Goal: Transaction & Acquisition: Purchase product/service

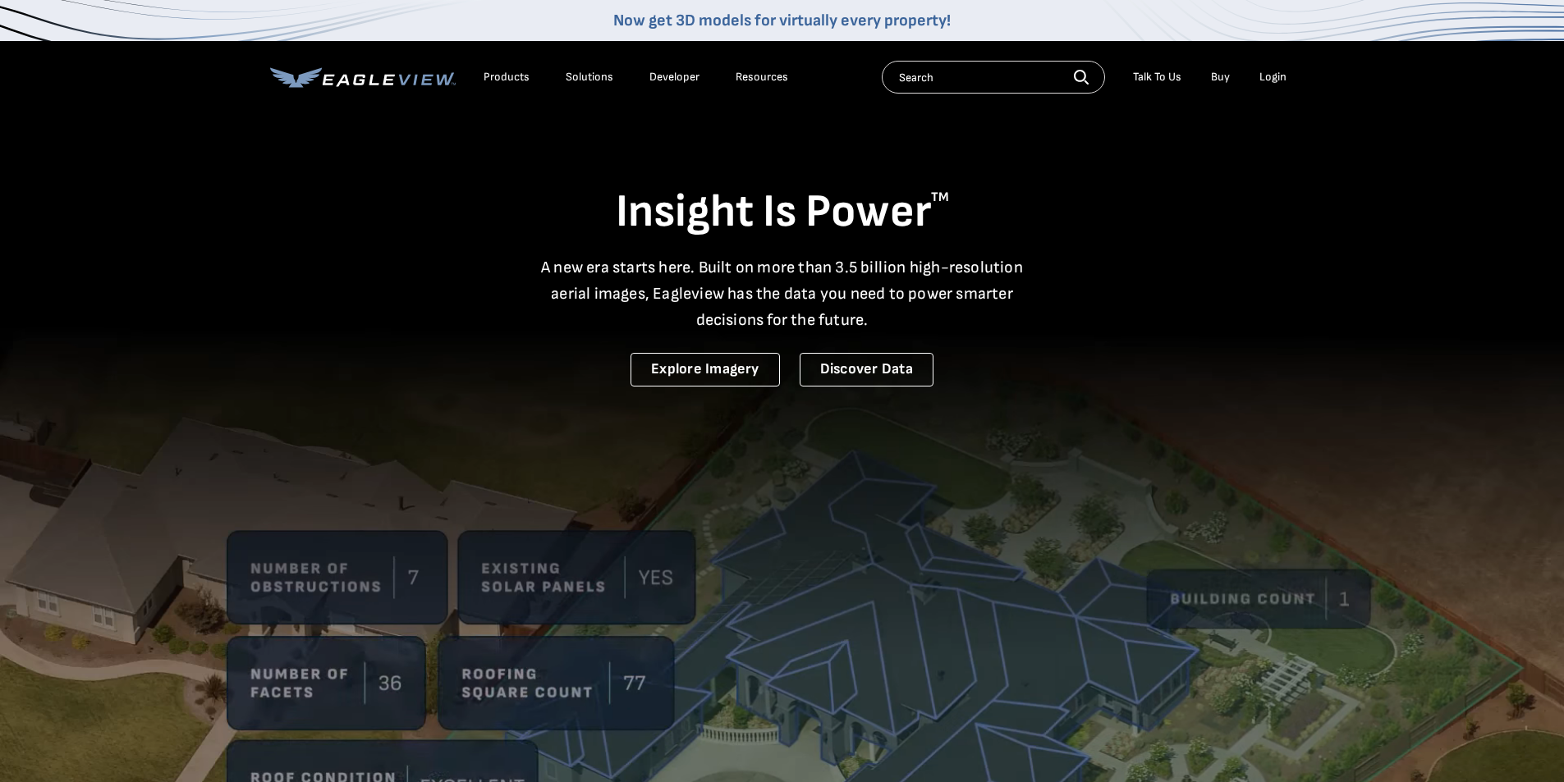
click at [1272, 78] on div "Login" at bounding box center [1272, 77] width 27 height 15
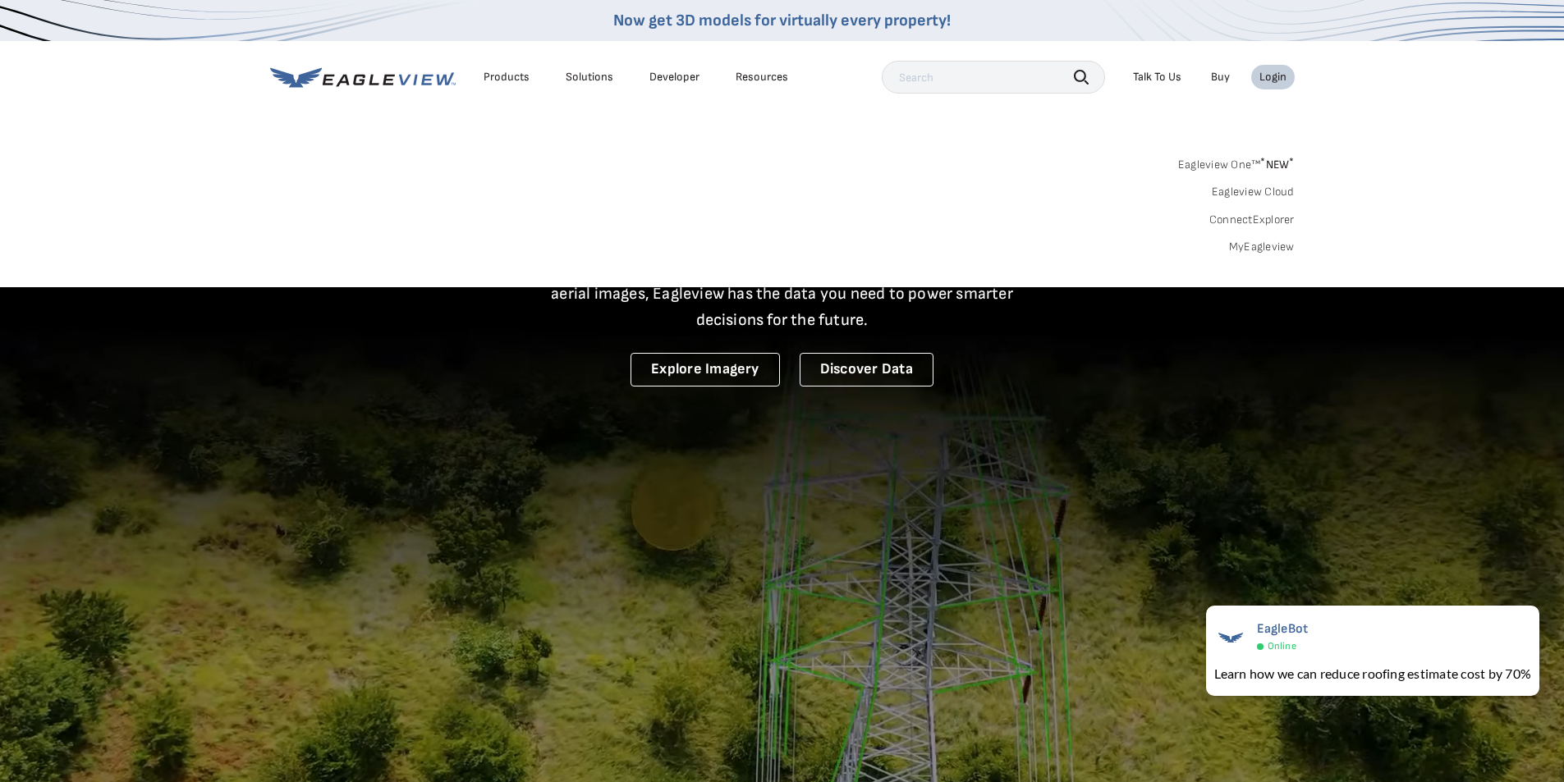
click at [1262, 245] on link "MyEagleview" at bounding box center [1262, 247] width 66 height 15
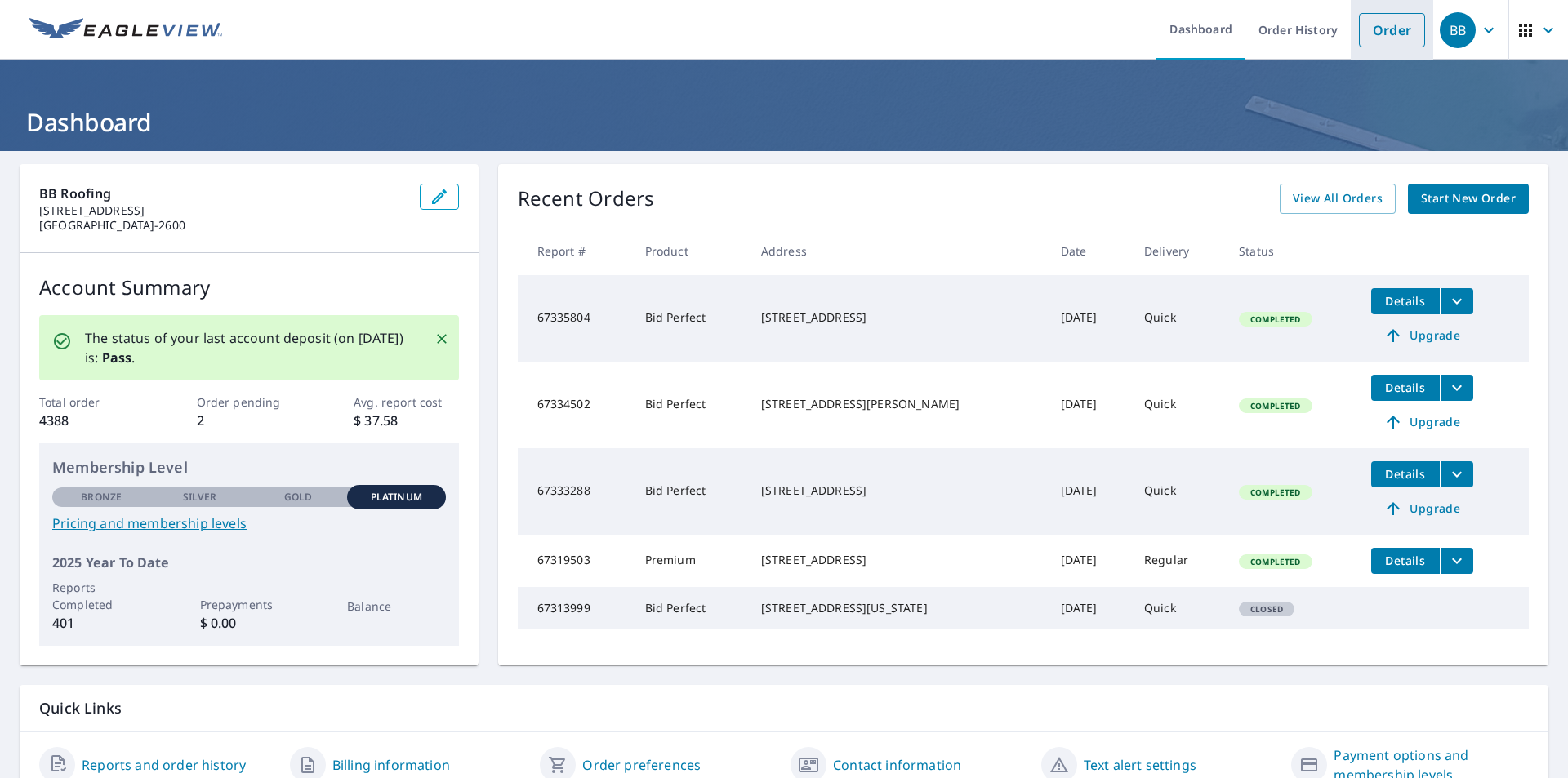
click at [1363, 36] on link "Order" at bounding box center [1392, 30] width 66 height 34
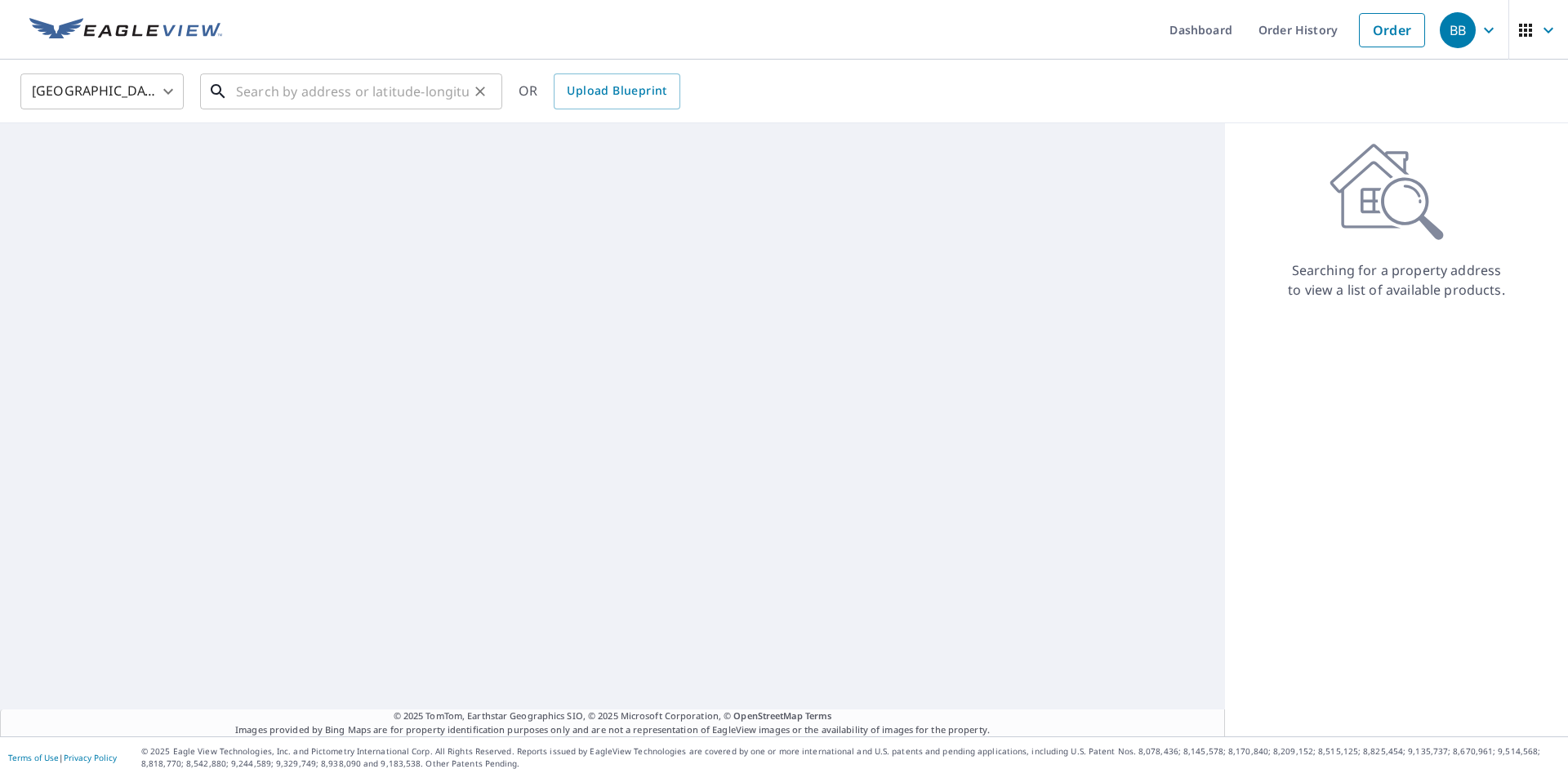
click at [362, 97] on input "text" at bounding box center [352, 92] width 233 height 46
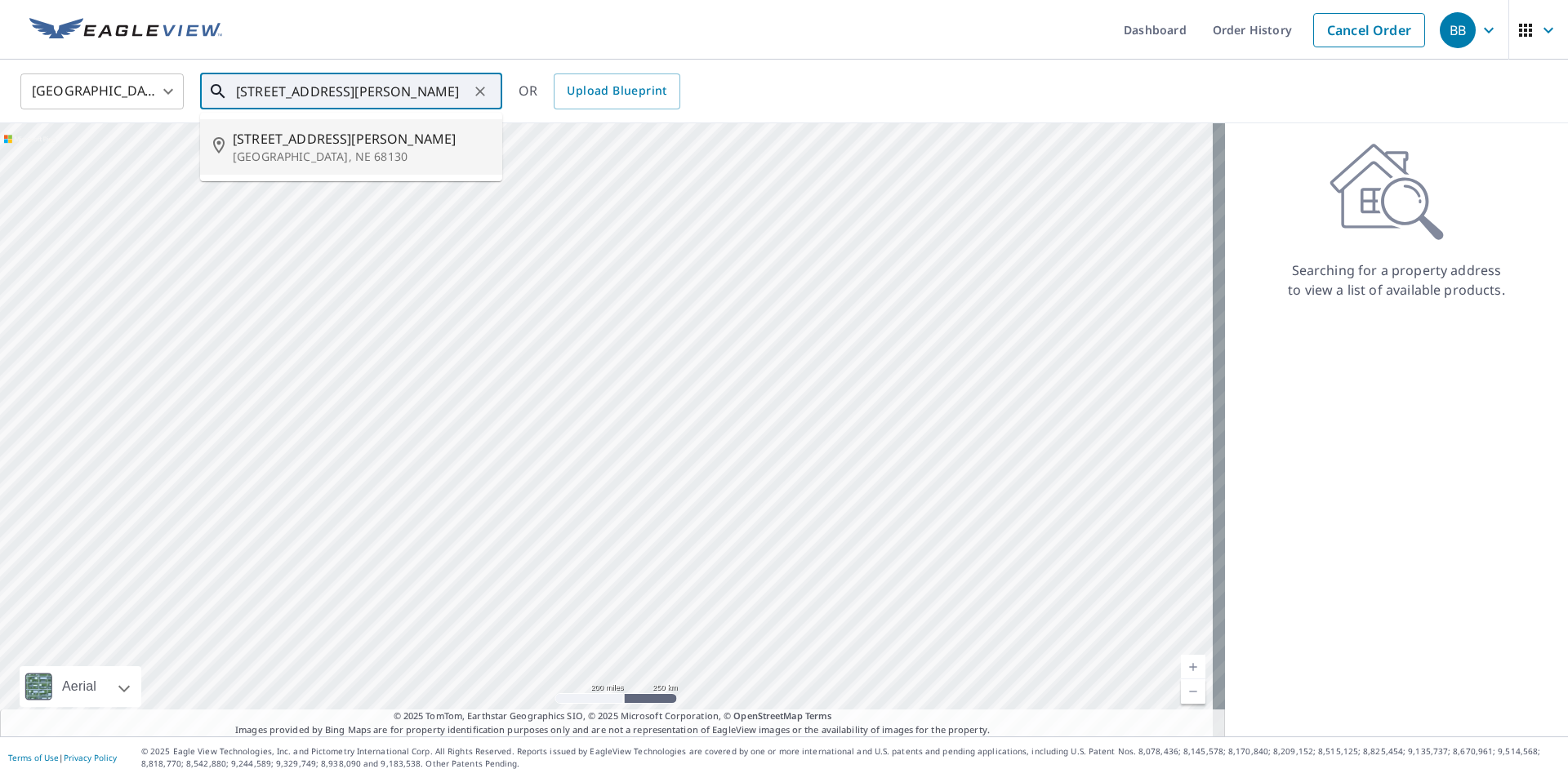
click at [278, 143] on span "[STREET_ADDRESS][PERSON_NAME]" at bounding box center [361, 139] width 257 height 20
type input "[STREET_ADDRESS][PERSON_NAME]"
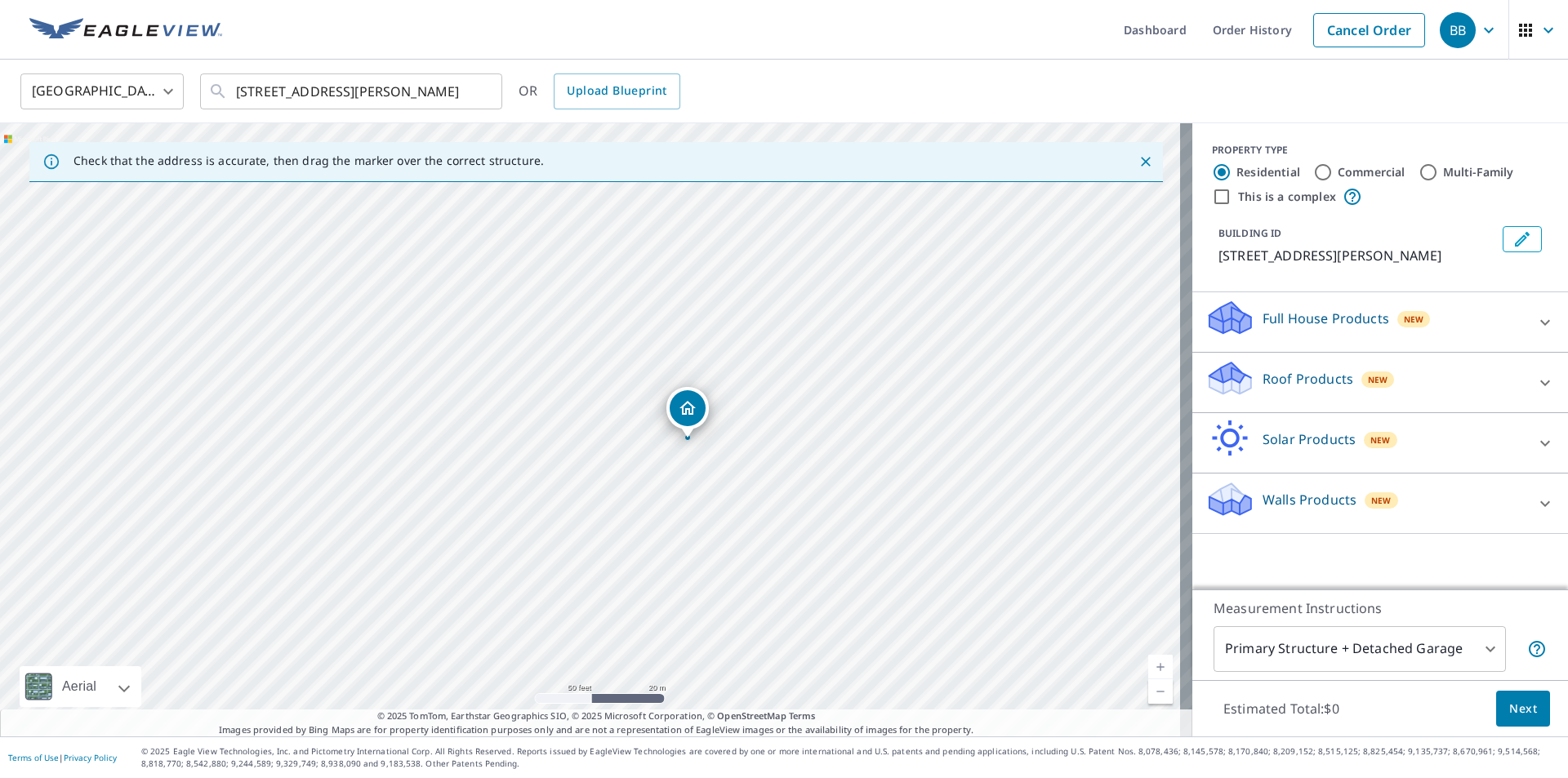
drag, startPoint x: 494, startPoint y: 451, endPoint x: 592, endPoint y: 462, distance: 98.6
click at [592, 462] on div "[STREET_ADDRESS][PERSON_NAME]" at bounding box center [596, 430] width 1192 height 613
drag, startPoint x: 758, startPoint y: 432, endPoint x: 834, endPoint y: 499, distance: 101.3
click at [834, 499] on div "19605 Pierce St Omaha, NE 68130" at bounding box center [596, 430] width 1192 height 613
click at [1535, 389] on icon at bounding box center [1545, 383] width 20 height 20
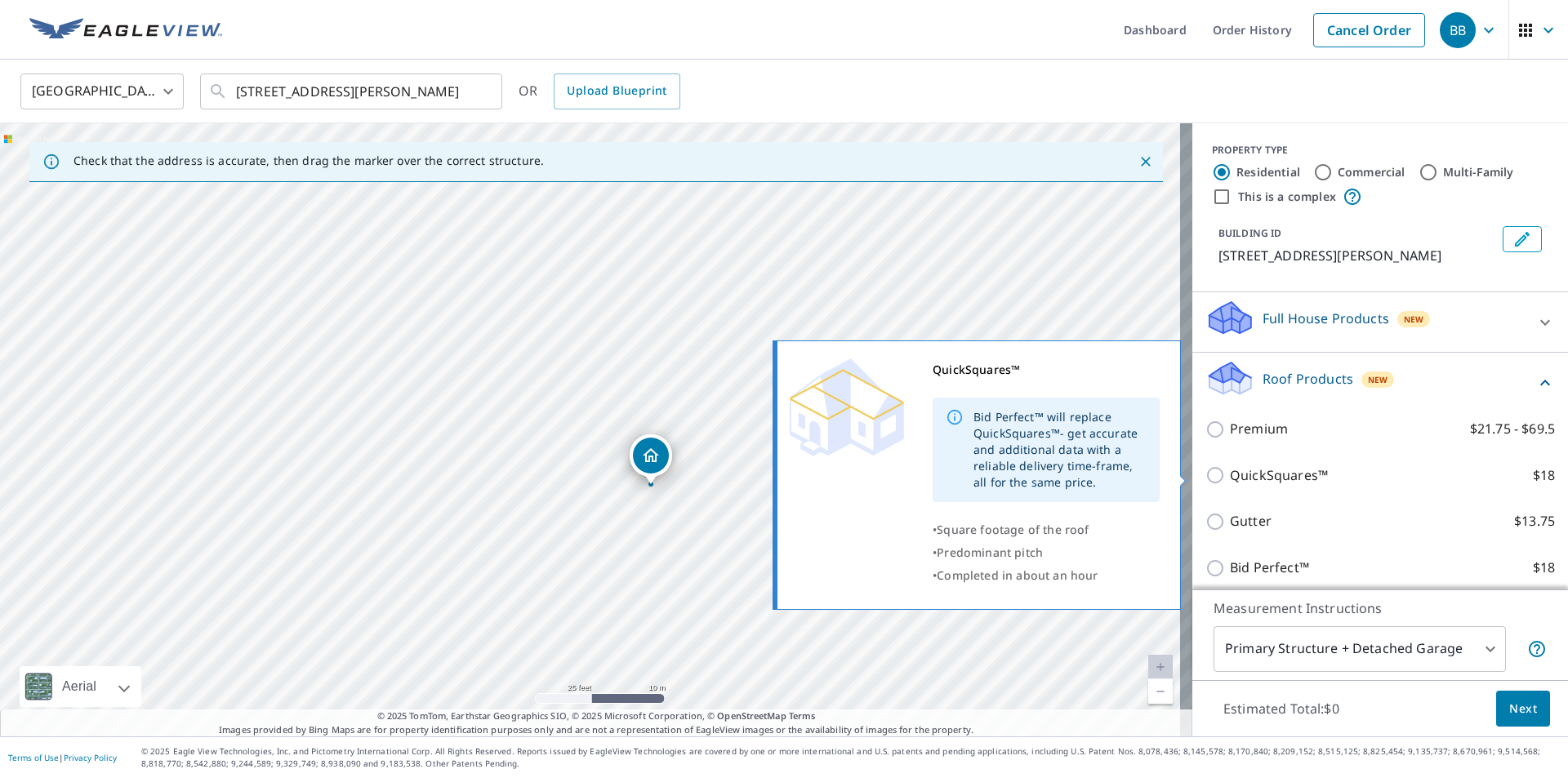
click at [1230, 471] on p "QuickSquares™" at bounding box center [1278, 476] width 98 height 21
click at [1226, 471] on input "QuickSquares™ $18" at bounding box center [1217, 476] width 25 height 20
checkbox input "true"
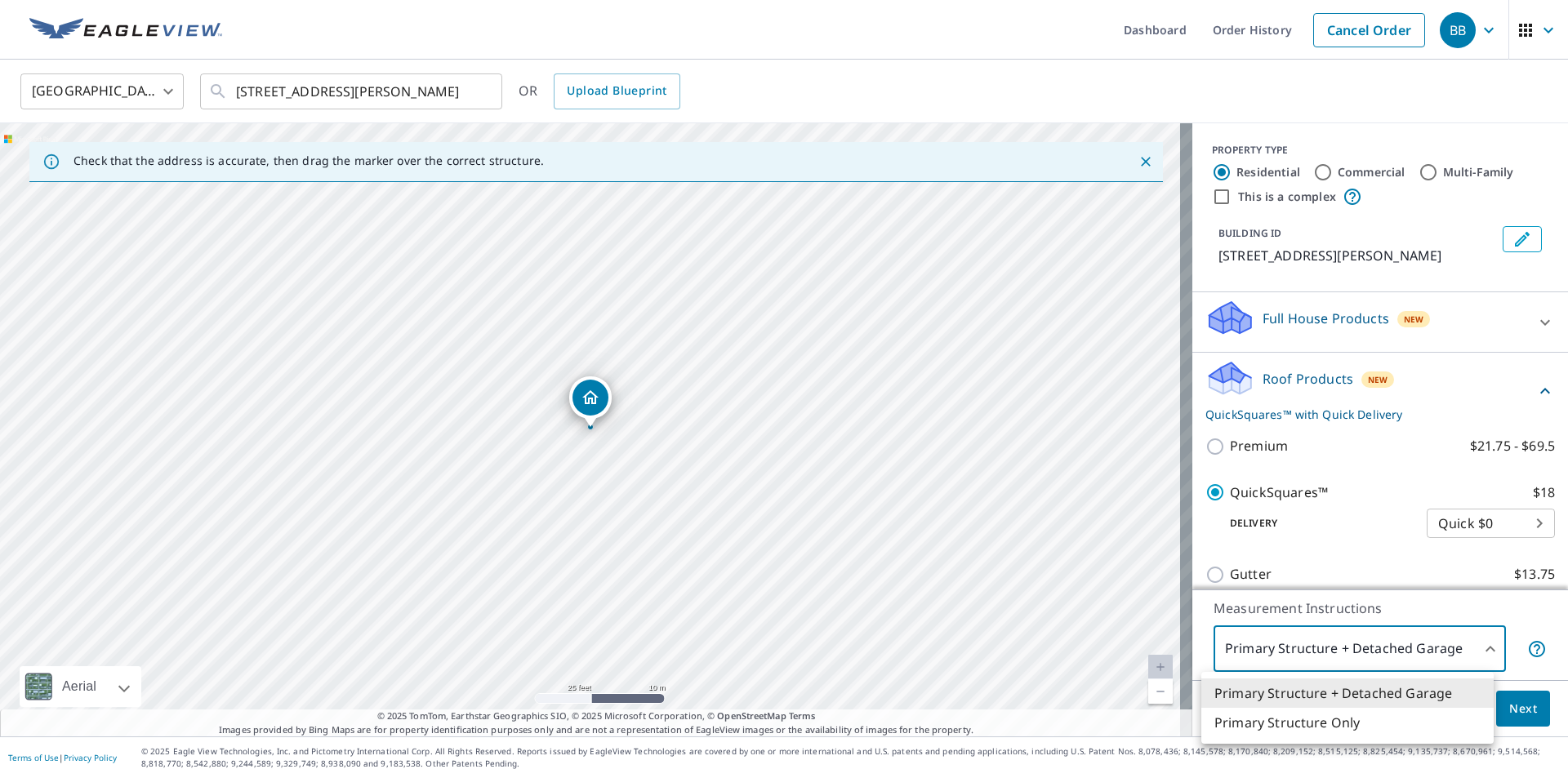
click at [1463, 650] on body "BB BB Dashboard Order History Cancel Order BB United States US ​ 19605 Pierce S…" at bounding box center [784, 389] width 1568 height 778
click at [1343, 722] on li "Primary Structure Only" at bounding box center [1347, 723] width 293 height 30
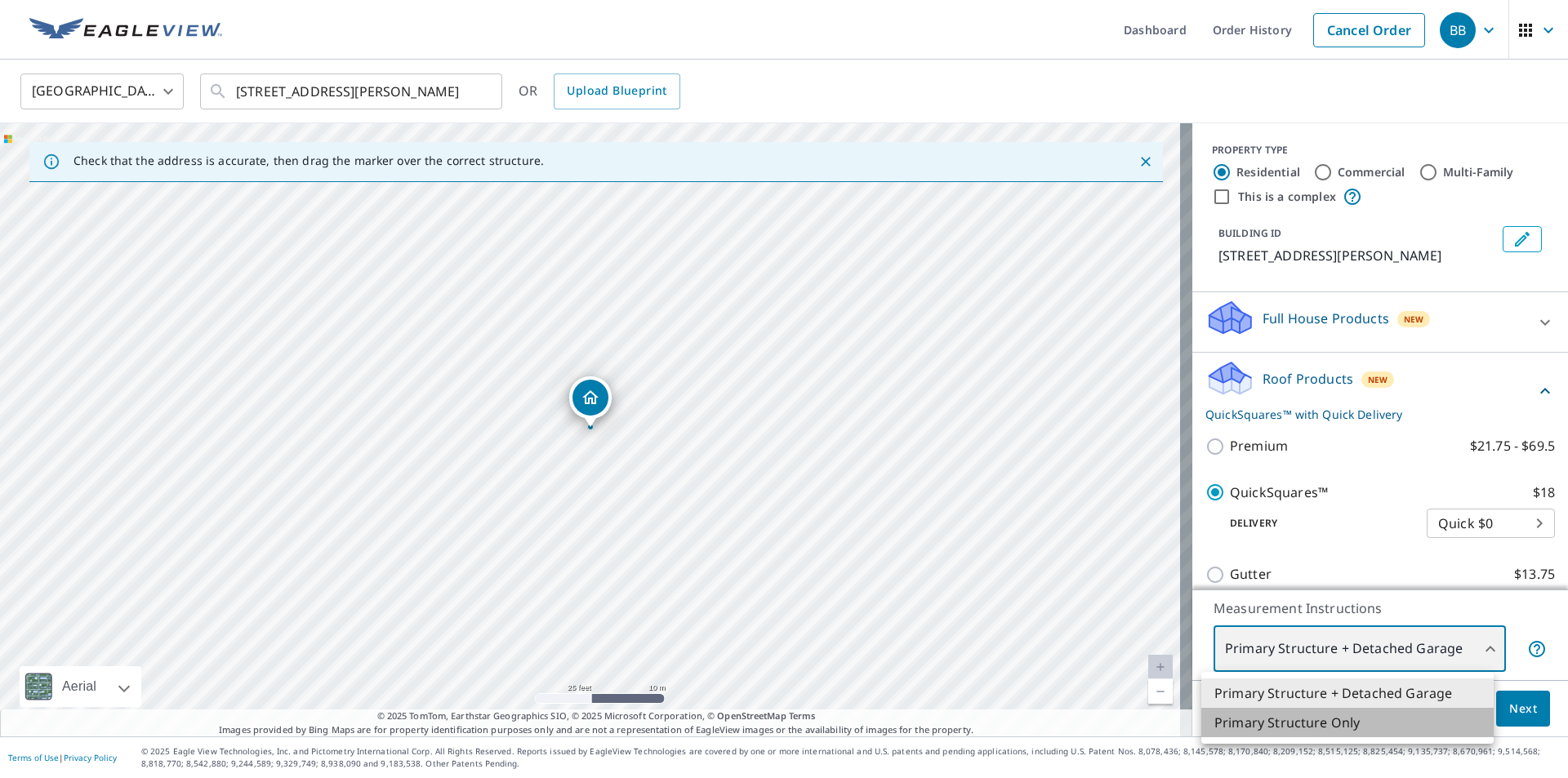
type input "2"
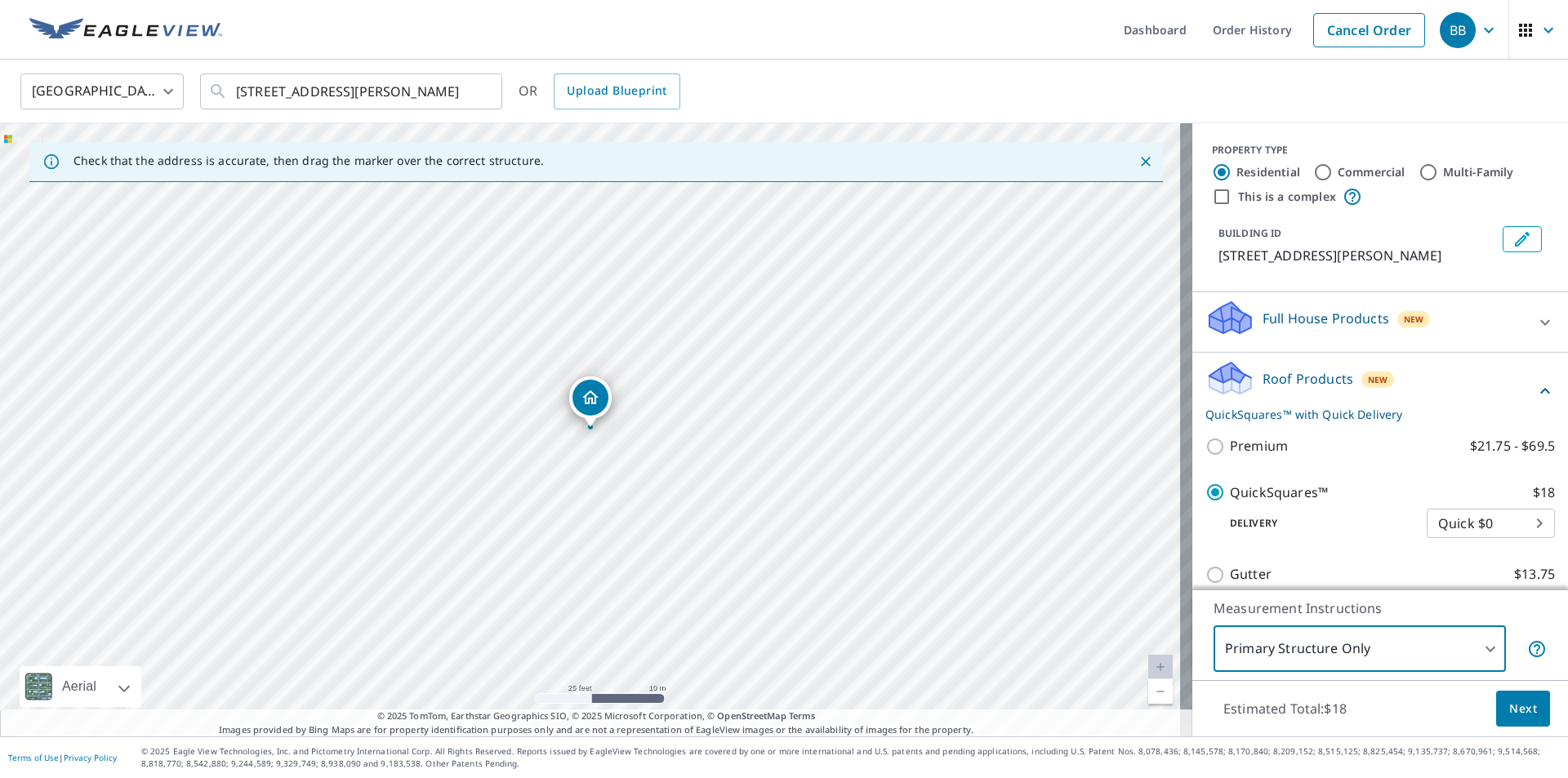
click at [1512, 712] on span "Next" at bounding box center [1523, 709] width 28 height 21
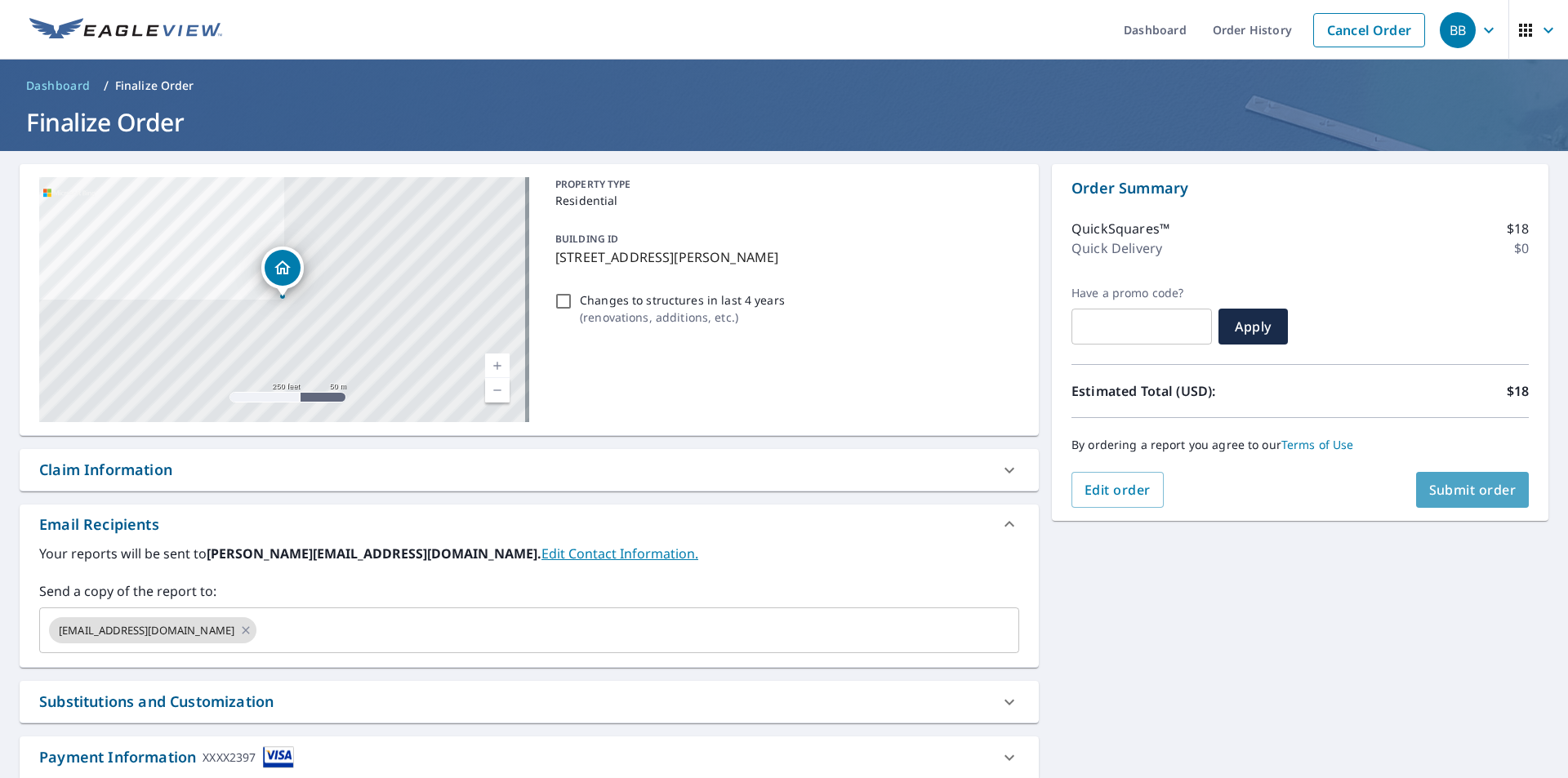
click at [1473, 494] on span "Submit order" at bounding box center [1472, 489] width 88 height 18
